Goal: Task Accomplishment & Management: Manage account settings

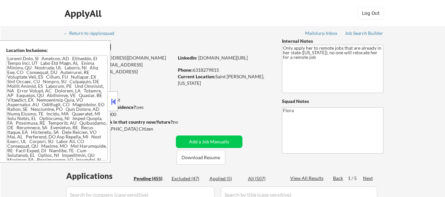
select select ""pending""
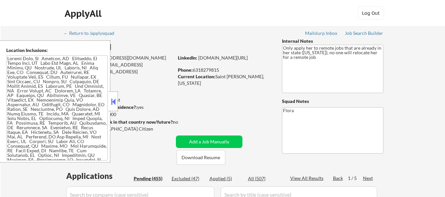
select select ""pending""
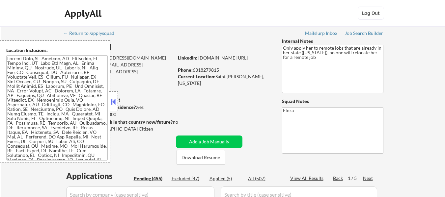
select select ""pending""
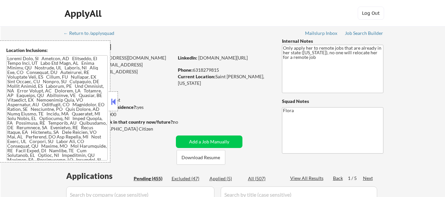
select select ""pending""
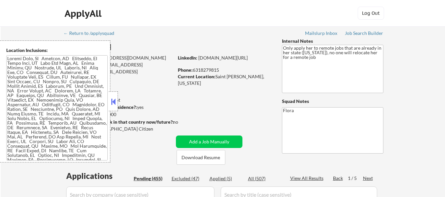
select select ""pending""
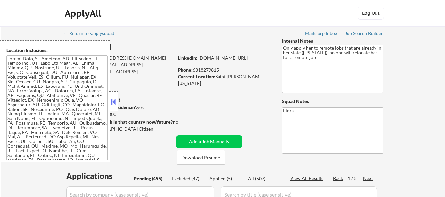
select select ""pending""
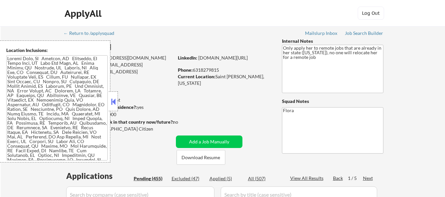
select select ""pending""
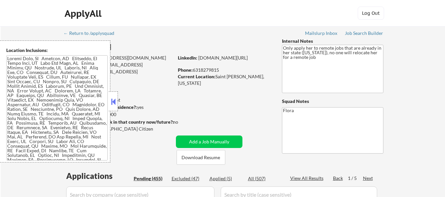
select select ""pending""
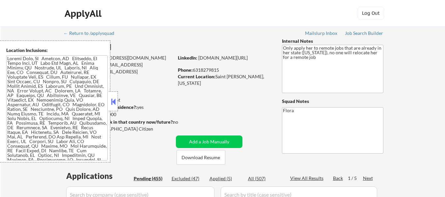
select select ""pending""
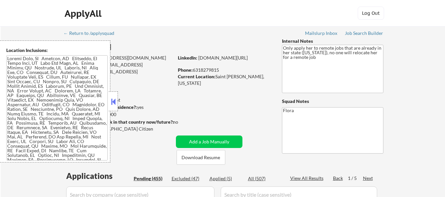
select select ""pending""
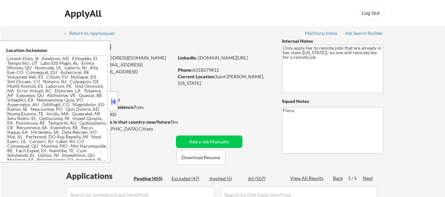
select select ""pending""
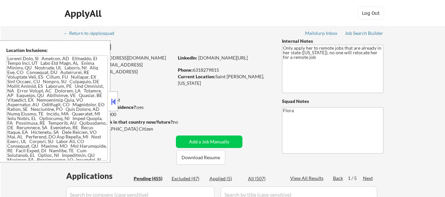
select select ""pending""
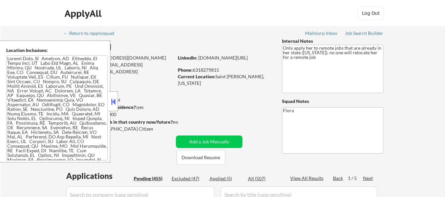
select select ""pending""
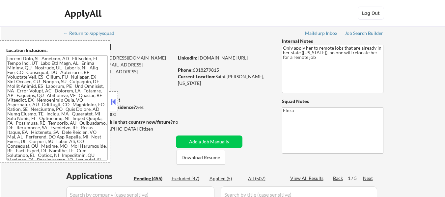
select select ""pending""
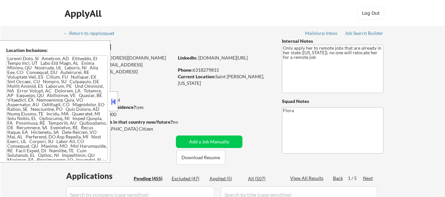
select select ""pending""
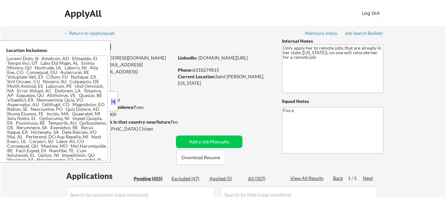
select select ""pending""
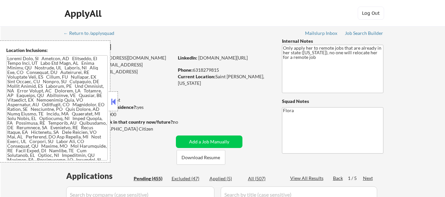
select select ""pending""
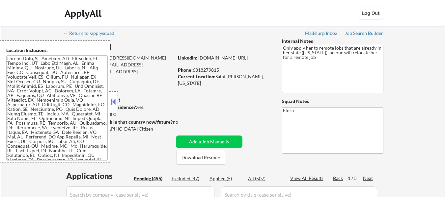
select select ""pending""
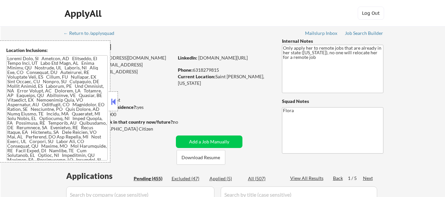
select select ""pending""
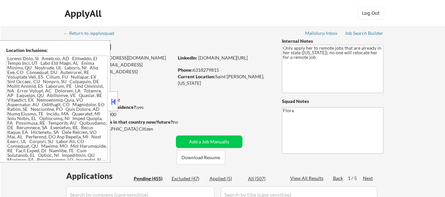
select select ""pending""
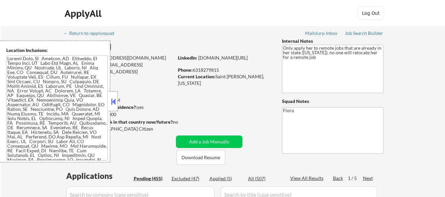
click at [113, 97] on button at bounding box center [113, 102] width 7 height 10
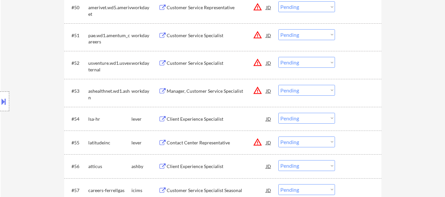
scroll to position [1580, 0]
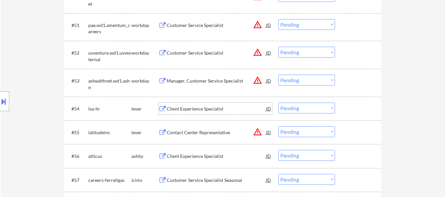
click at [188, 108] on div "Client Experience Specialist" at bounding box center [216, 109] width 99 height 7
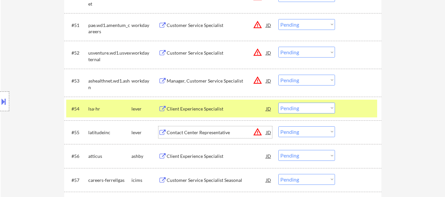
click at [208, 132] on div "Contact Center Representative" at bounding box center [216, 132] width 99 height 7
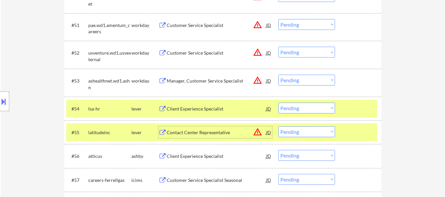
click at [323, 107] on select "Choose an option... Pending Applied Excluded (Questions) Excluded (Expired) Exc…" at bounding box center [306, 108] width 57 height 11
click at [278, 103] on select "Choose an option... Pending Applied Excluded (Questions) Excluded (Expired) Exc…" at bounding box center [306, 108] width 57 height 11
click at [297, 107] on select "Choose an option... Pending Applied Excluded (Questions) Excluded (Expired) Exc…" at bounding box center [306, 108] width 57 height 11
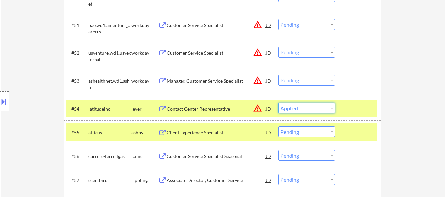
click at [278, 103] on select "Choose an option... Pending Applied Excluded (Questions) Excluded (Expired) Exc…" at bounding box center [306, 108] width 57 height 11
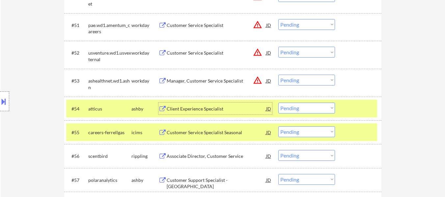
click at [199, 109] on div "Client Experience Specialist" at bounding box center [216, 109] width 99 height 7
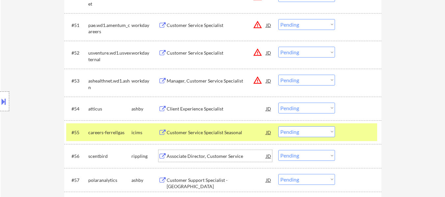
click at [210, 159] on div "Associate Director, Customer Service" at bounding box center [216, 156] width 99 height 7
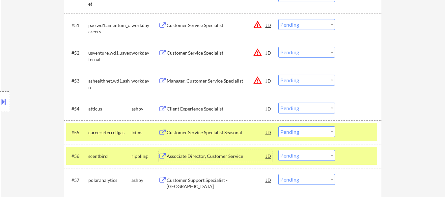
click at [351, 134] on div at bounding box center [358, 132] width 29 height 12
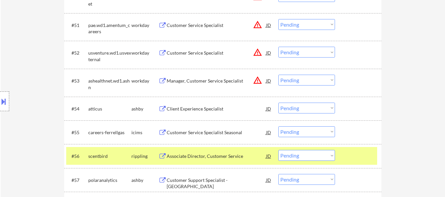
drag, startPoint x: 212, startPoint y: 181, endPoint x: 219, endPoint y: 176, distance: 7.6
click at [212, 181] on div "Customer Support Specialist - [GEOGRAPHIC_DATA]" at bounding box center [216, 183] width 99 height 13
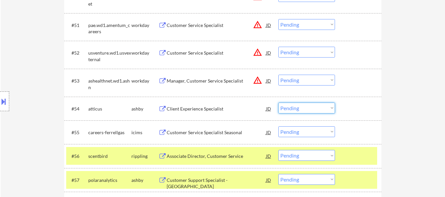
click at [302, 106] on select "Choose an option... Pending Applied Excluded (Questions) Excluded (Expired) Exc…" at bounding box center [306, 108] width 57 height 11
click at [278, 103] on select "Choose an option... Pending Applied Excluded (Questions) Excluded (Expired) Exc…" at bounding box center [306, 108] width 57 height 11
select select ""pending""
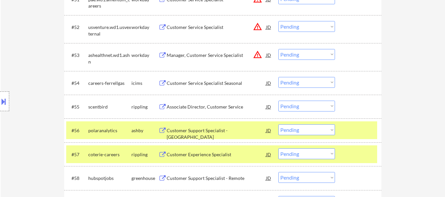
scroll to position [1613, 0]
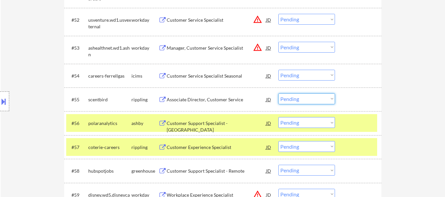
click at [310, 101] on select "Choose an option... Pending Applied Excluded (Questions) Excluded (Expired) Exc…" at bounding box center [306, 98] width 57 height 11
click at [278, 93] on select "Choose an option... Pending Applied Excluded (Questions) Excluded (Expired) Exc…" at bounding box center [306, 98] width 57 height 11
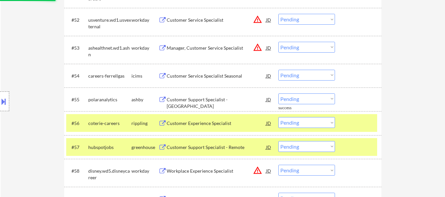
click at [363, 127] on div at bounding box center [358, 123] width 29 height 12
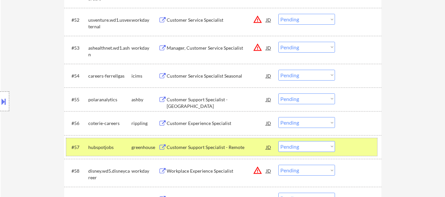
click at [359, 141] on div at bounding box center [358, 147] width 29 height 12
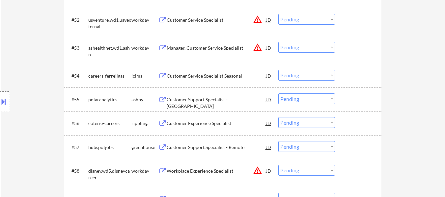
click at [213, 95] on div "Customer Support Specialist - [GEOGRAPHIC_DATA]" at bounding box center [216, 99] width 99 height 12
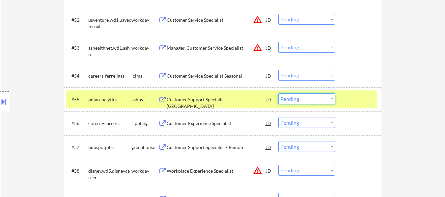
click at [302, 97] on select "Choose an option... Pending Applied Excluded (Questions) Excluded (Expired) Exc…" at bounding box center [306, 98] width 57 height 11
click at [278, 93] on select "Choose an option... Pending Applied Excluded (Questions) Excluded (Expired) Exc…" at bounding box center [306, 98] width 57 height 11
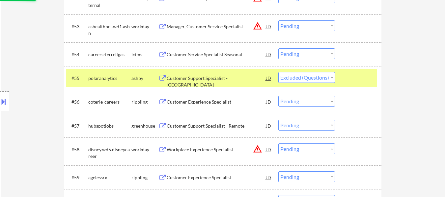
scroll to position [1645, 0]
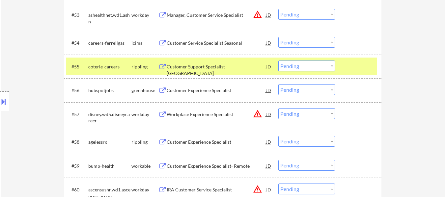
click at [220, 71] on div "Customer Support Specialist - [GEOGRAPHIC_DATA]" at bounding box center [216, 67] width 99 height 12
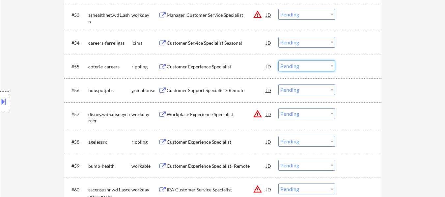
click at [313, 63] on select "Choose an option... Pending Applied Excluded (Questions) Excluded (Expired) Exc…" at bounding box center [306, 66] width 57 height 11
click at [278, 61] on select "Choose an option... Pending Applied Excluded (Questions) Excluded (Expired) Exc…" at bounding box center [306, 66] width 57 height 11
select select ""pending""
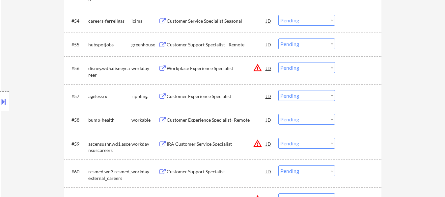
scroll to position [1678, 0]
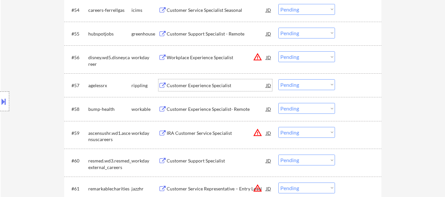
click at [198, 86] on div "Customer Experience Specialist" at bounding box center [216, 85] width 99 height 7
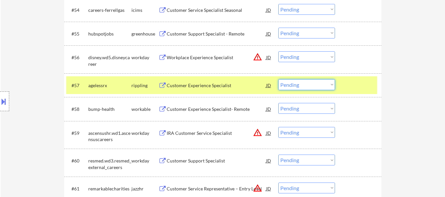
click at [298, 87] on select "Choose an option... Pending Applied Excluded (Questions) Excluded (Expired) Exc…" at bounding box center [306, 84] width 57 height 11
click at [278, 79] on select "Choose an option... Pending Applied Excluded (Questions) Excluded (Expired) Exc…" at bounding box center [306, 84] width 57 height 11
select select ""pending""
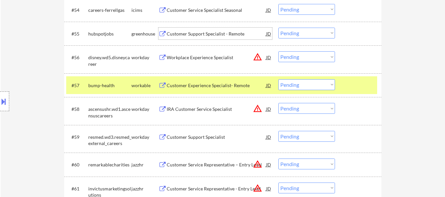
click at [197, 29] on div "Customer Support Specialist - Remote" at bounding box center [216, 34] width 99 height 12
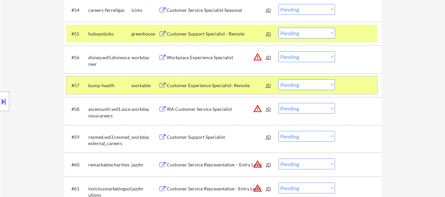
click at [355, 85] on div at bounding box center [358, 85] width 29 height 12
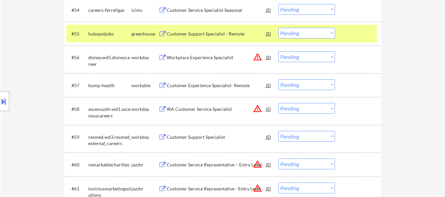
click at [225, 165] on div "Customer Service Representative – Entry Level" at bounding box center [216, 165] width 99 height 7
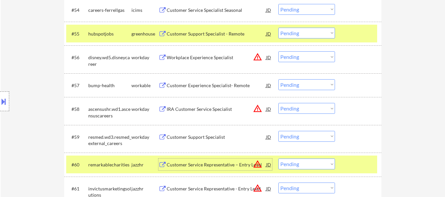
click at [314, 164] on select "Choose an option... Pending Applied Excluded (Questions) Excluded (Expired) Exc…" at bounding box center [306, 164] width 57 height 11
click at [278, 159] on select "Choose an option... Pending Applied Excluded (Questions) Excluded (Expired) Exc…" at bounding box center [306, 164] width 57 height 11
select select ""pending""
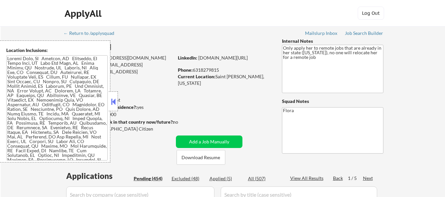
click at [114, 100] on button at bounding box center [113, 102] width 7 height 10
select select ""pending""
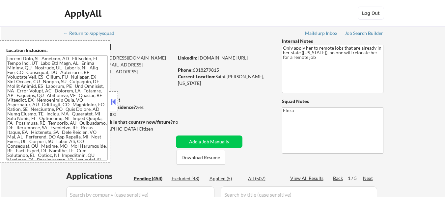
select select ""pending""
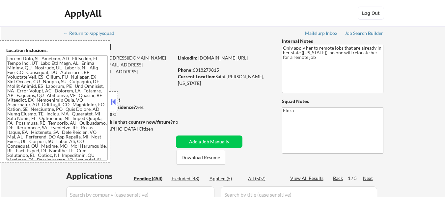
select select ""pending""
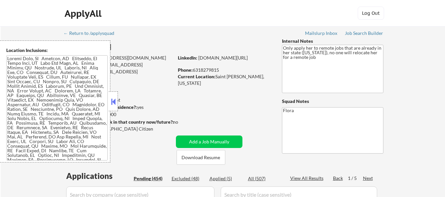
select select ""pending""
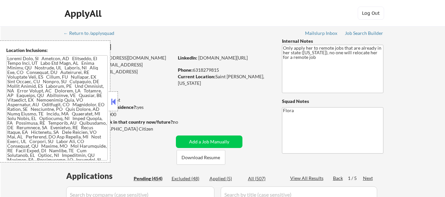
select select ""pending""
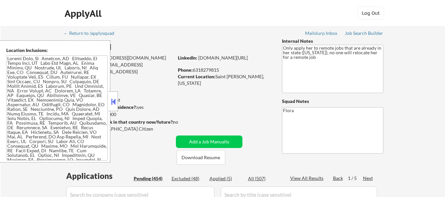
select select ""pending""
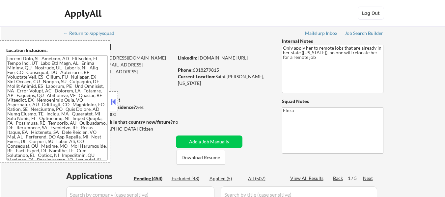
select select ""pending""
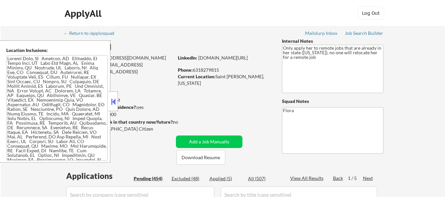
select select ""pending""
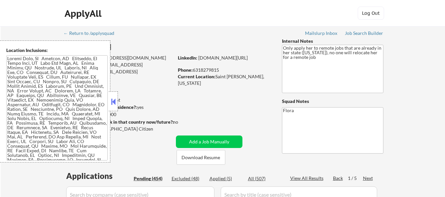
select select ""pending""
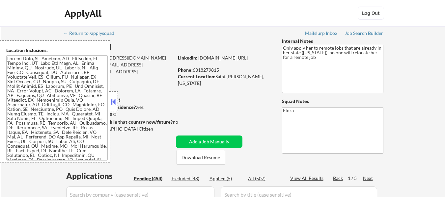
select select ""pending""
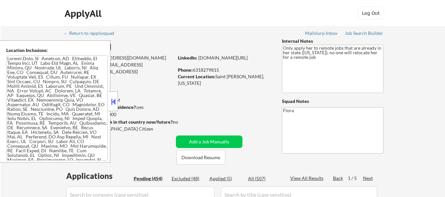
select select ""pending""
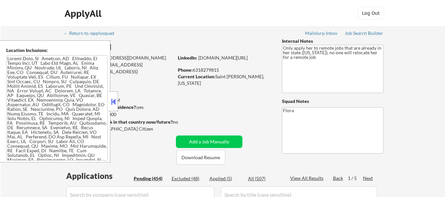
select select ""pending""
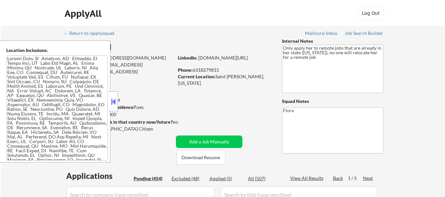
select select ""pending""
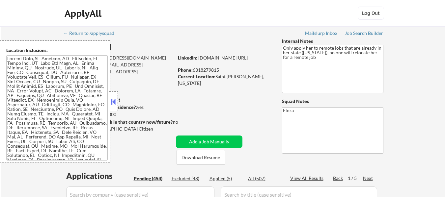
select select ""pending""
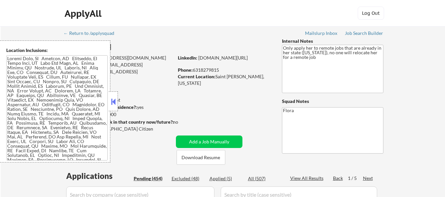
select select ""pending""
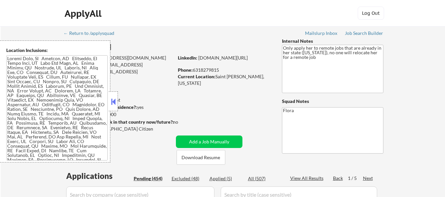
select select ""pending""
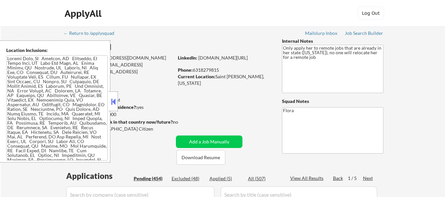
select select ""pending""
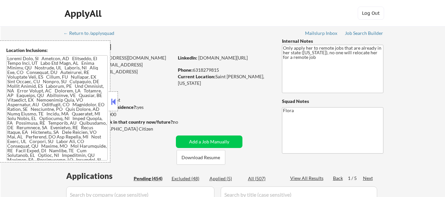
select select ""pending""
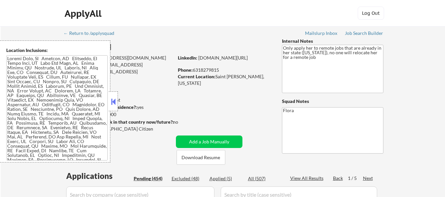
select select ""pending""
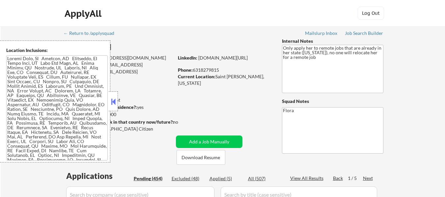
select select ""pending""
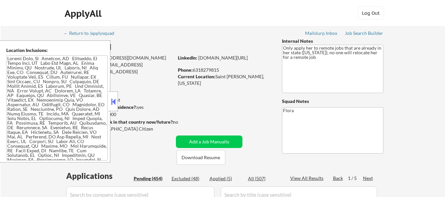
select select ""pending""
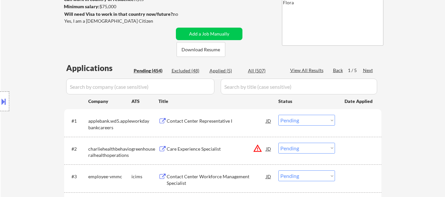
scroll to position [99, 0]
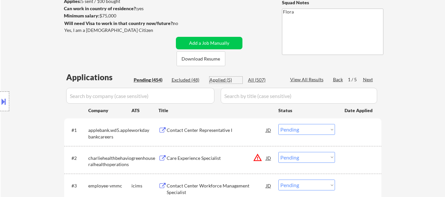
click at [222, 82] on div "Applied (5)" at bounding box center [225, 80] width 33 height 7
select select ""applied""
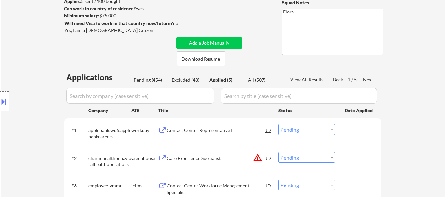
select select ""applied""
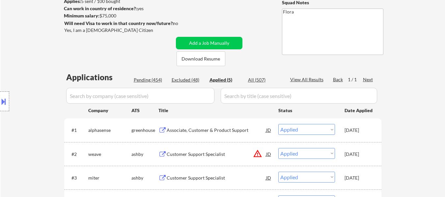
select select ""applied""
